Goal: Transaction & Acquisition: Purchase product/service

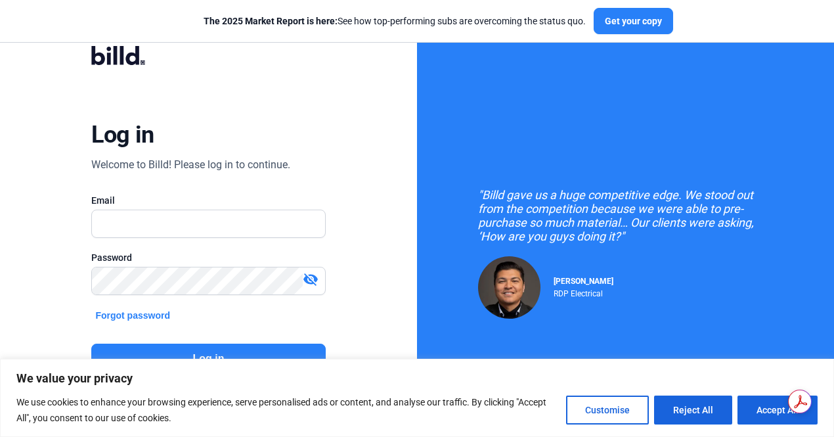
scroll to position [37, 0]
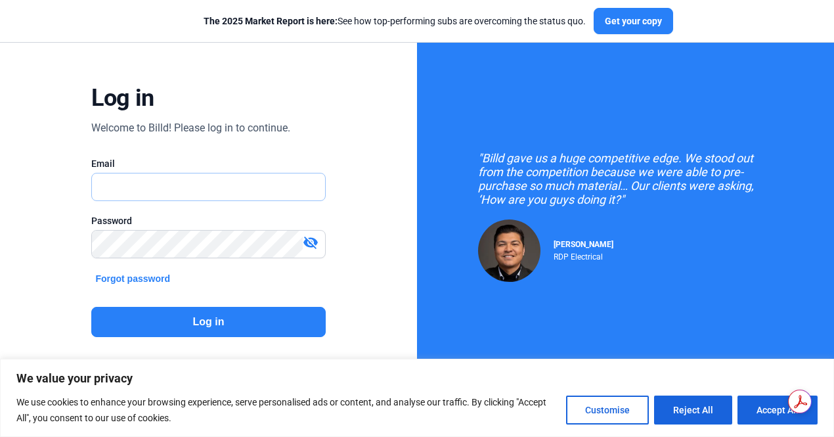
type input "[EMAIL_ADDRESS][DOMAIN_NAME]"
click at [264, 323] on button "Log in" at bounding box center [208, 322] width 234 height 30
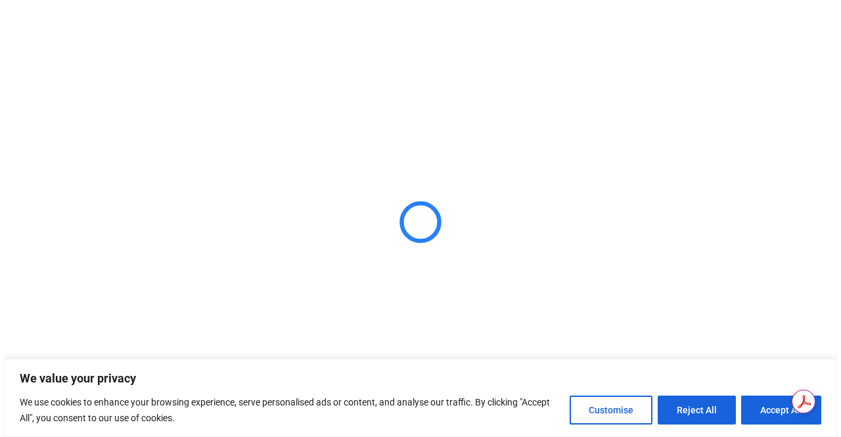
scroll to position [0, 0]
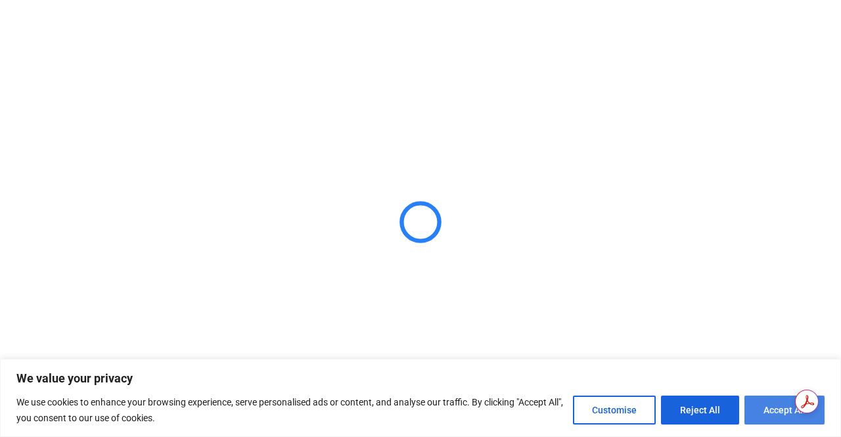
click at [782, 413] on button "Accept All" at bounding box center [784, 409] width 80 height 29
checkbox input "true"
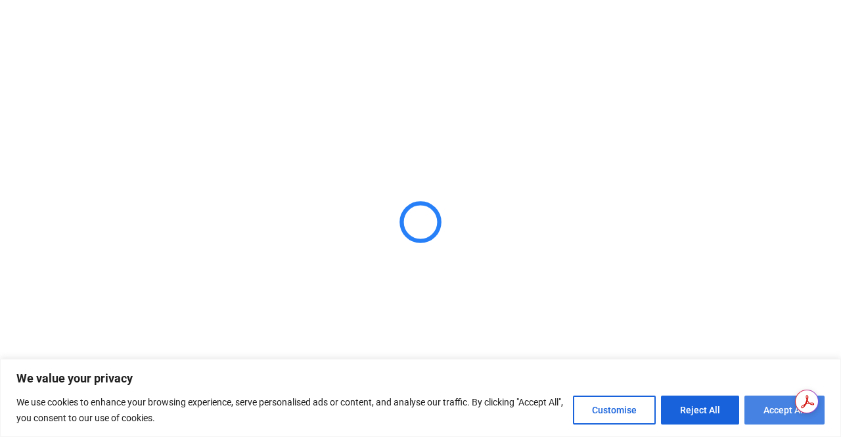
checkbox input "true"
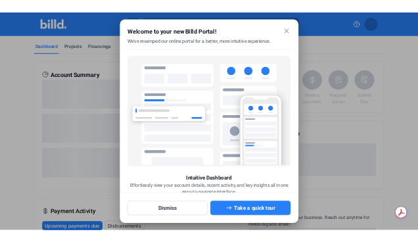
scroll to position [46, 0]
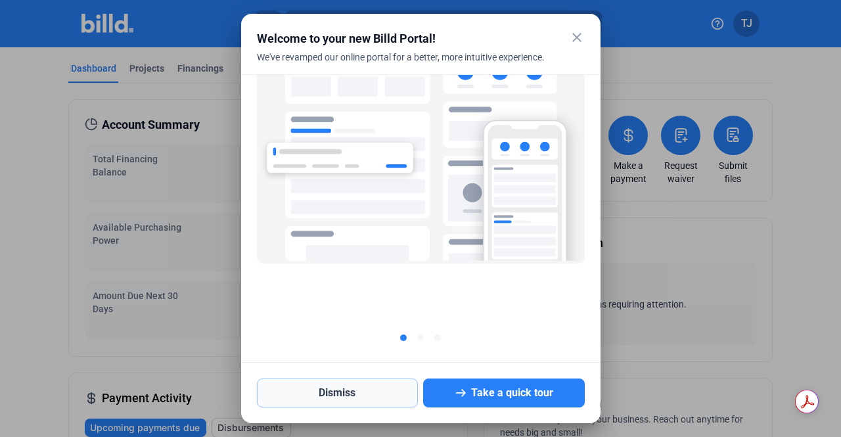
click at [400, 390] on button "Dismiss" at bounding box center [338, 392] width 162 height 29
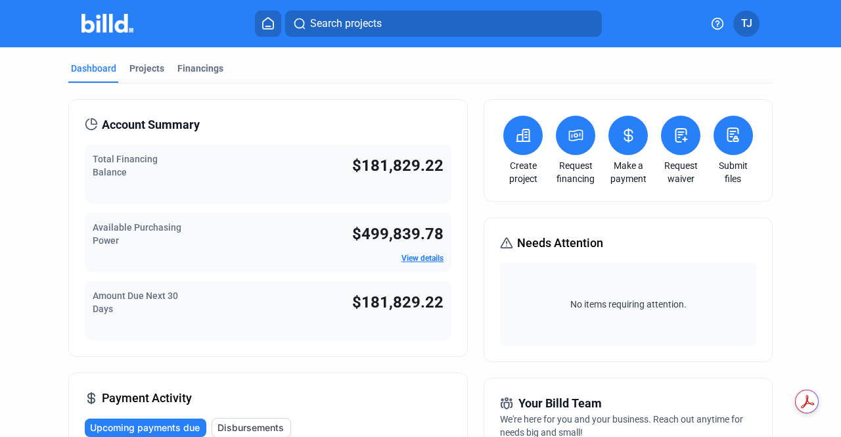
click at [531, 143] on button at bounding box center [522, 135] width 39 height 39
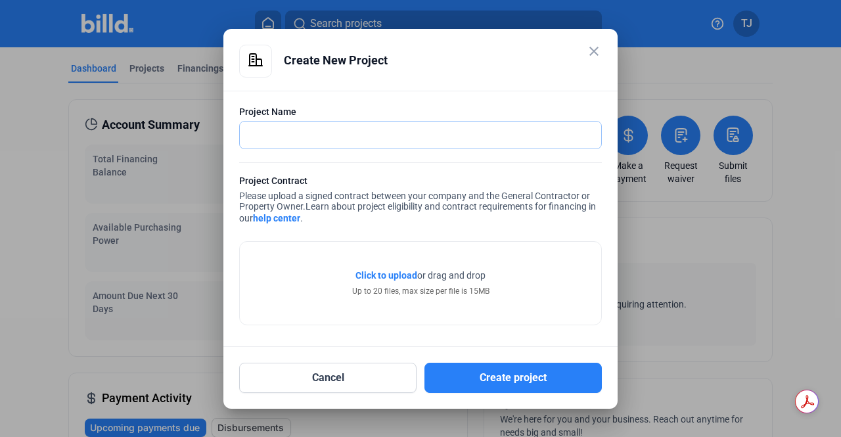
click at [415, 142] on input "text" at bounding box center [413, 135] width 347 height 27
type input "YWCA phase 2"
click at [392, 277] on span "Click to upload" at bounding box center [386, 275] width 62 height 11
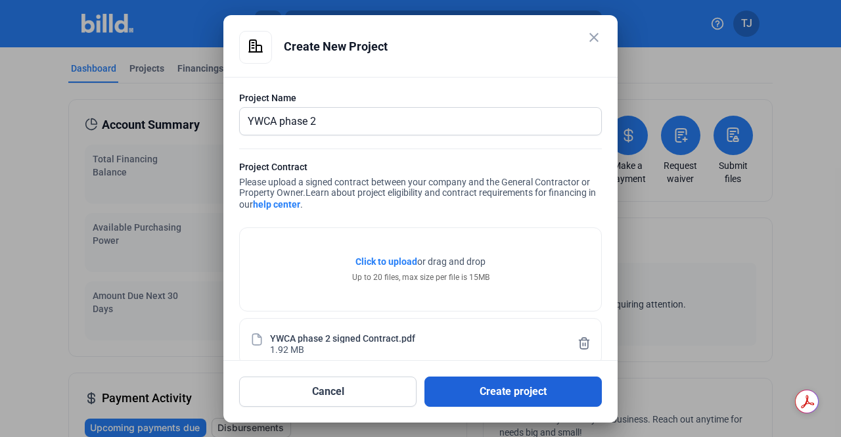
click at [487, 396] on button "Create project" at bounding box center [512, 391] width 177 height 30
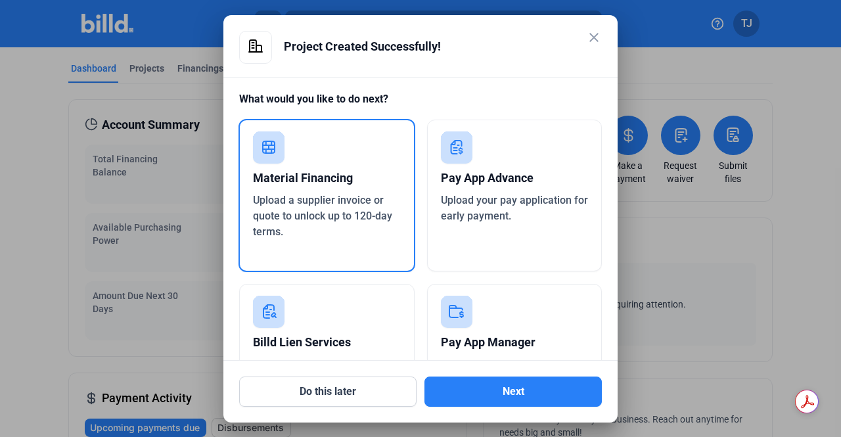
click at [508, 207] on div "Upload your pay application for early payment." at bounding box center [515, 208] width 148 height 32
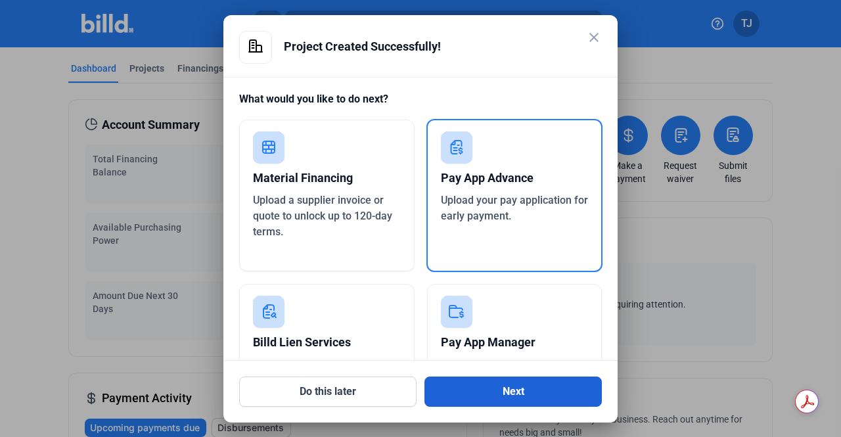
click at [541, 393] on button "Next" at bounding box center [512, 391] width 177 height 30
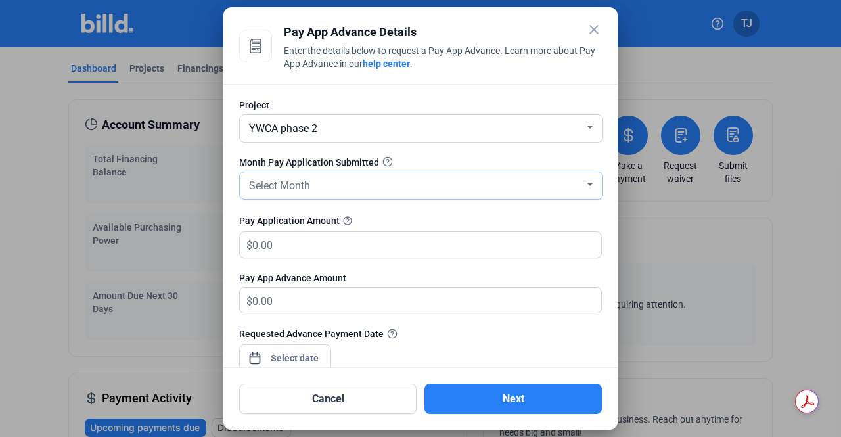
click at [365, 187] on div "Select Month" at bounding box center [415, 184] width 338 height 18
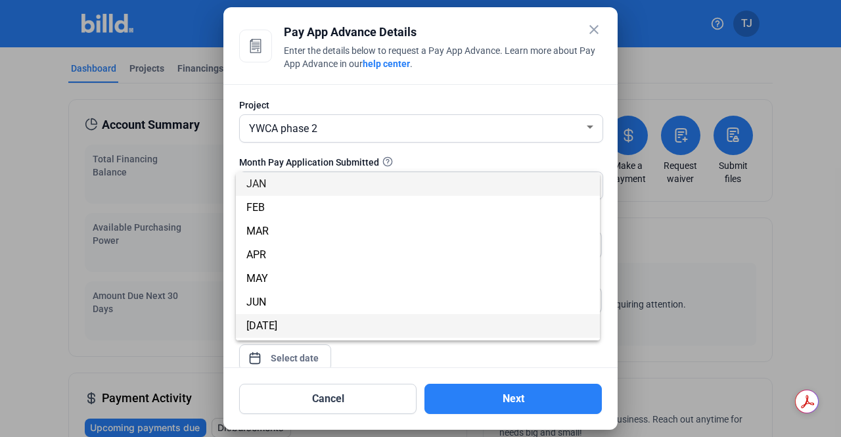
click at [314, 324] on span "[DATE]" at bounding box center [417, 326] width 343 height 24
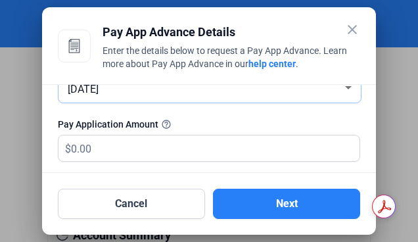
scroll to position [98, 0]
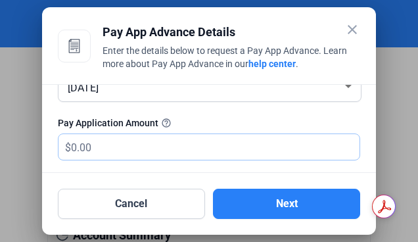
click at [201, 136] on input "text" at bounding box center [208, 147] width 274 height 26
type input "6"
type input "6.00"
type input "67"
type input "67.00"
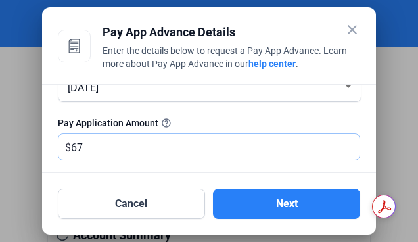
type input "674"
type input "674.00"
type input "6743"
type input "6,743.00"
type input "6,7432"
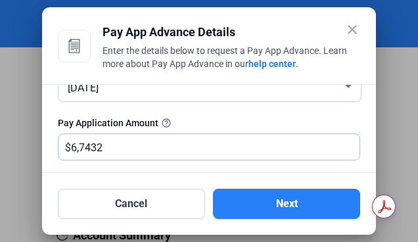
type input "67,432.00"
type input "67,432.1"
type input "67,432.10"
type input "67,432.17"
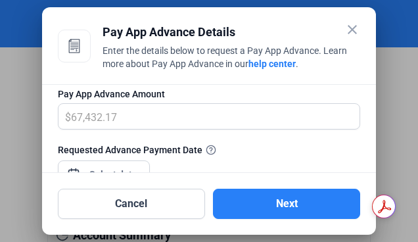
scroll to position [187, 0]
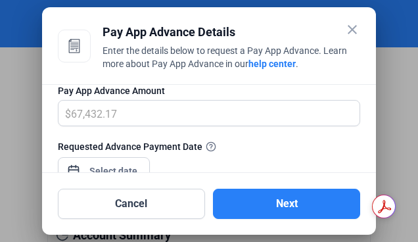
type input "67,432.17"
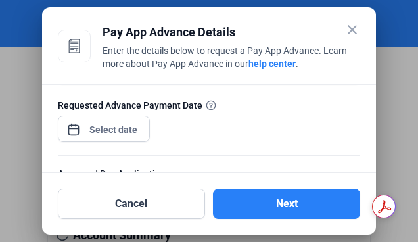
scroll to position [229, 0]
click at [113, 128] on div "close Pay App Advance Details Enter the details below to request a Pay App Adva…" at bounding box center [209, 121] width 418 height 242
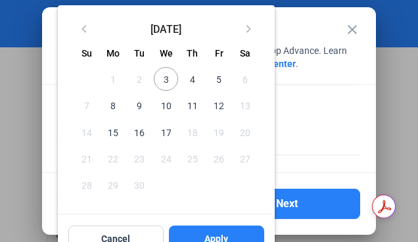
click at [169, 82] on span "3" at bounding box center [166, 79] width 24 height 24
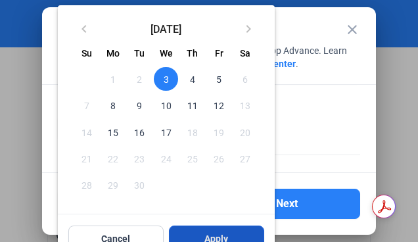
click at [219, 233] on span "Apply" at bounding box center [216, 238] width 24 height 13
type input "[DATE]"
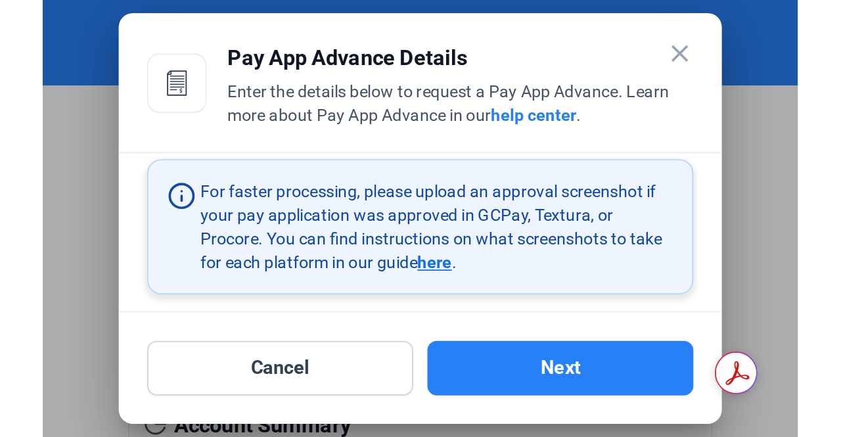
scroll to position [356, 0]
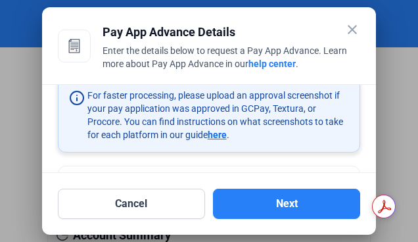
click at [227, 134] on span "here" at bounding box center [217, 134] width 19 height 11
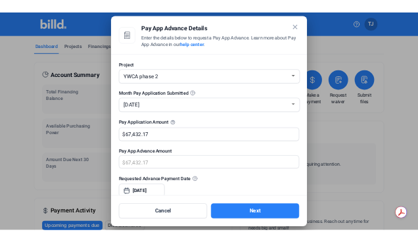
scroll to position [244, 0]
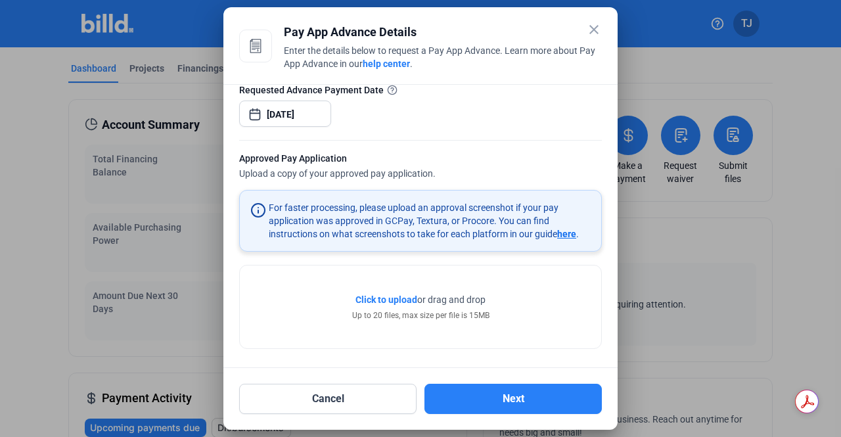
click at [392, 297] on span "Click to upload" at bounding box center [386, 299] width 62 height 11
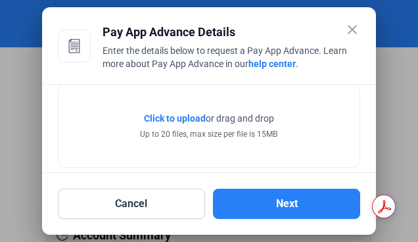
scroll to position [501, 0]
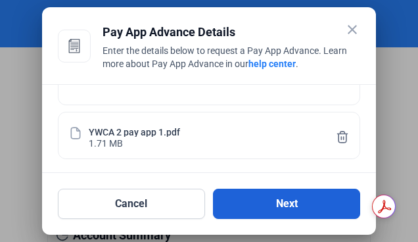
click at [280, 198] on button "Next" at bounding box center [286, 204] width 147 height 30
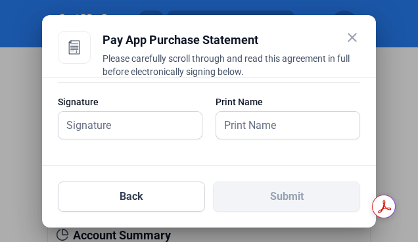
scroll to position [376, 0]
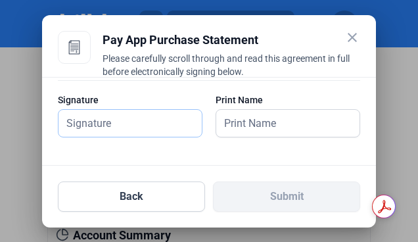
click at [116, 120] on input "text" at bounding box center [123, 123] width 131 height 27
type input "[PERSON_NAME]"
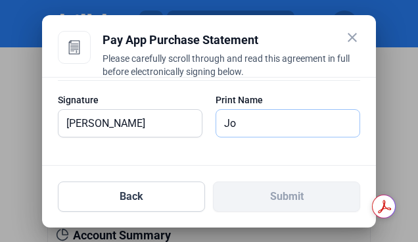
type input "J"
type input "[PERSON_NAME]"
click at [116, 120] on input "[PERSON_NAME]" at bounding box center [123, 123] width 131 height 27
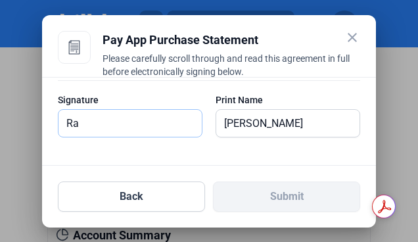
type input "R"
click at [116, 120] on input "text" at bounding box center [129, 123] width 143 height 27
type input "[PERSON_NAME]"
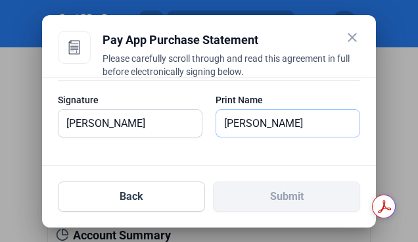
click at [320, 129] on input "[PERSON_NAME]" at bounding box center [281, 123] width 131 height 27
click at [300, 156] on div "PAY APP PURCHASE STATEMENT This PAY APP PURCHASE STATEMENT is being executed an…" at bounding box center [209, 121] width 334 height 89
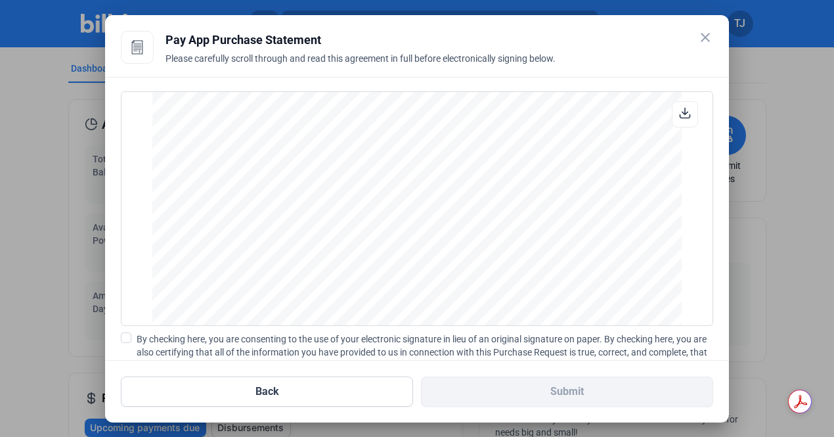
scroll to position [3774, 0]
click at [127, 337] on span at bounding box center [126, 337] width 11 height 11
click at [0, 0] on input "By checking here, you are consenting to the use of your electronic signature in…" at bounding box center [0, 0] width 0 height 0
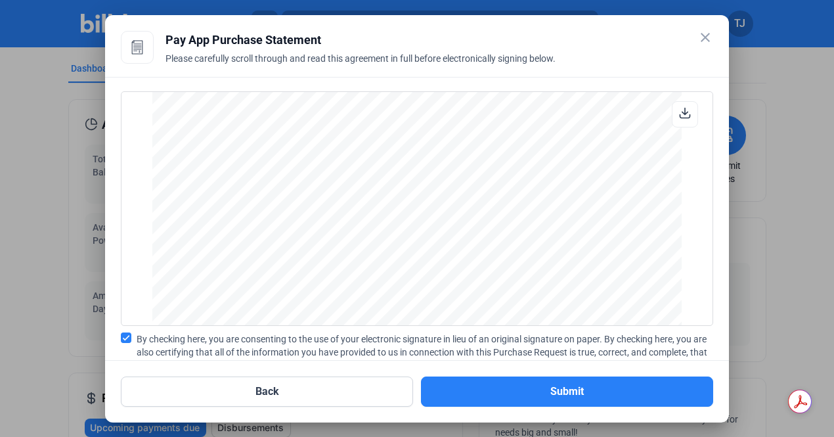
scroll to position [129, 0]
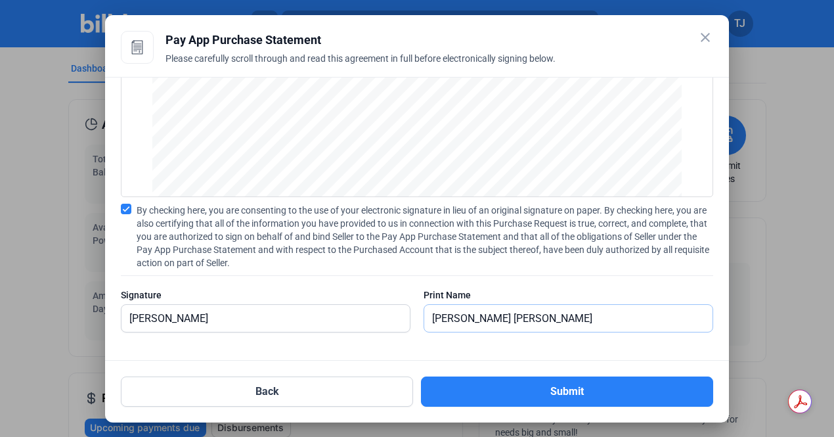
click at [473, 317] on input "[PERSON_NAME] [PERSON_NAME]" at bounding box center [568, 318] width 288 height 27
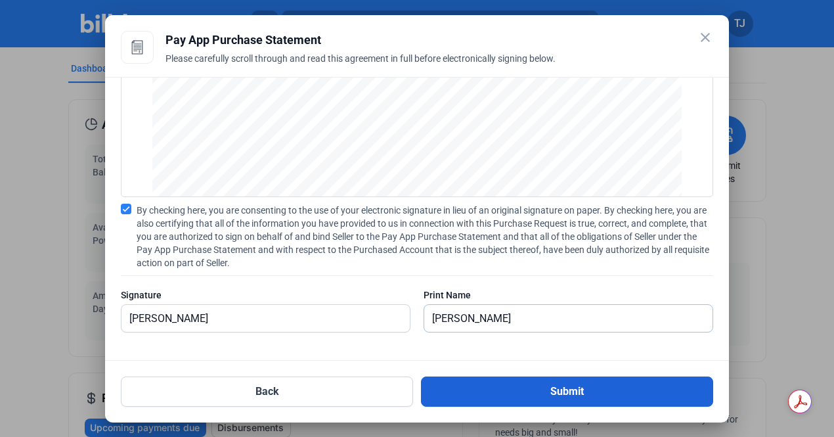
type input "[PERSON_NAME]"
click at [552, 380] on button "Submit" at bounding box center [567, 391] width 292 height 30
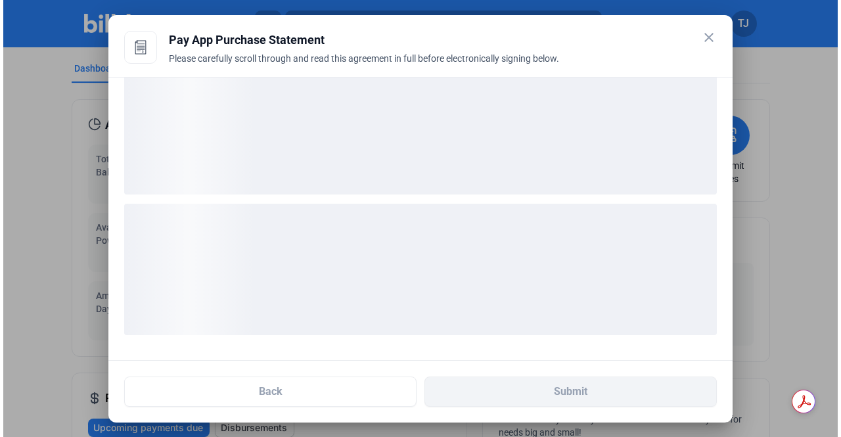
scroll to position [28, 0]
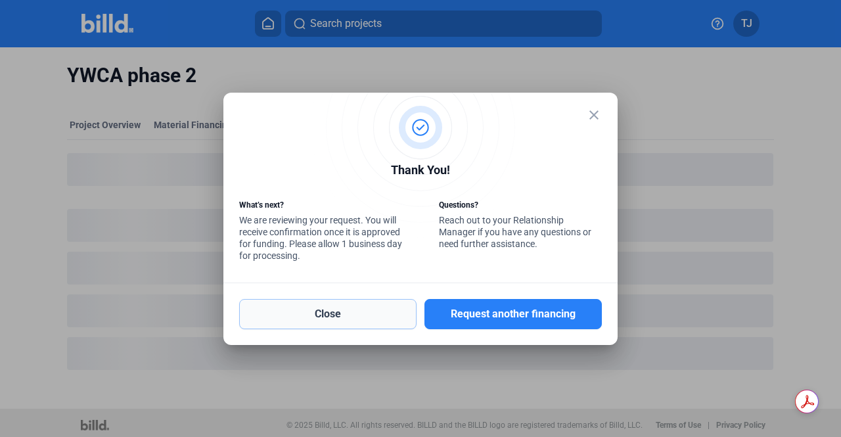
click at [348, 320] on button "Close" at bounding box center [327, 314] width 177 height 30
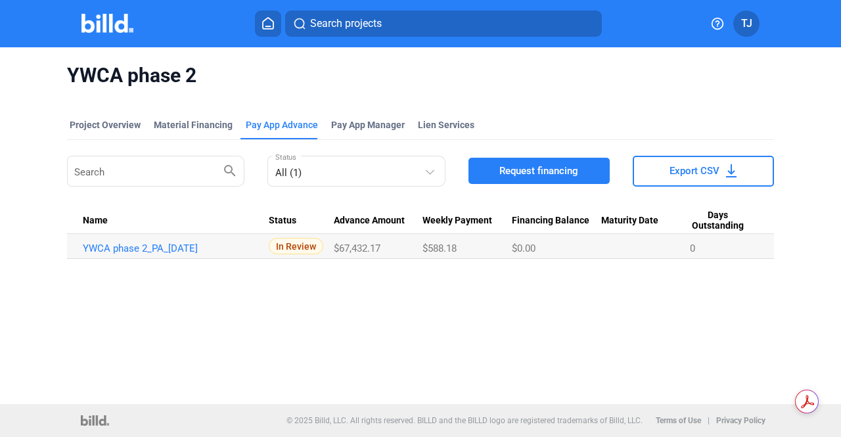
click at [263, 28] on icon at bounding box center [268, 23] width 11 height 11
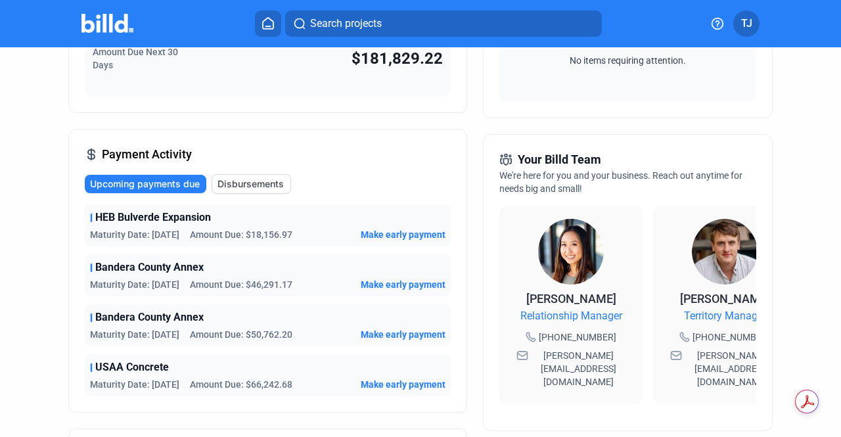
scroll to position [244, 0]
